Goal: Navigation & Orientation: Find specific page/section

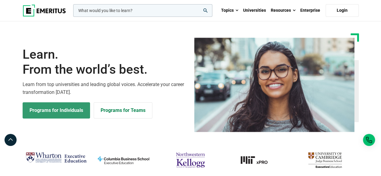
click at [58, 107] on link "Programs for Individuals" at bounding box center [56, 110] width 67 height 16
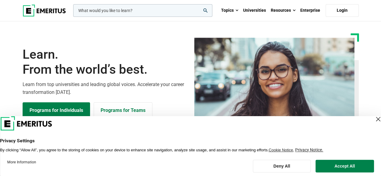
click at [374, 120] on div "Close Layer" at bounding box center [378, 119] width 8 height 8
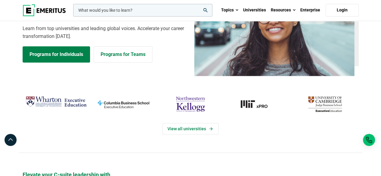
scroll to position [60, 0]
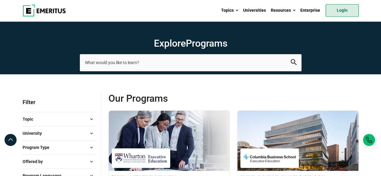
click at [346, 12] on link "Login" at bounding box center [342, 10] width 33 height 13
click at [342, 8] on link "Login" at bounding box center [342, 10] width 33 height 13
